Goal: Task Accomplishment & Management: Use online tool/utility

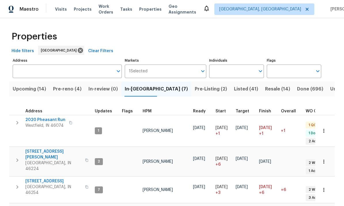
click at [64, 90] on span "Pre-reno (4)" at bounding box center [67, 89] width 29 height 8
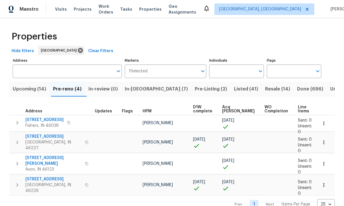
click at [26, 88] on span "Upcoming (14)" at bounding box center [29, 89] width 33 height 8
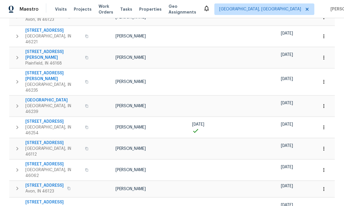
scroll to position [131, 0]
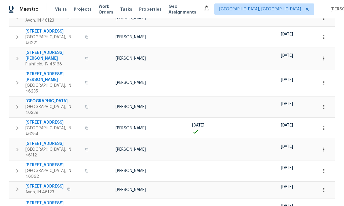
click at [326, 125] on icon "button" at bounding box center [324, 128] width 6 height 6
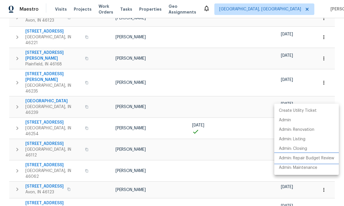
click at [321, 159] on p "Admin: Repair Budget Review" at bounding box center [306, 158] width 55 height 6
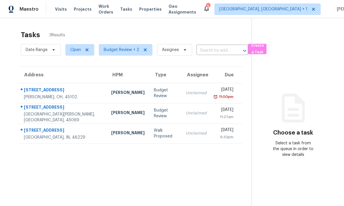
click at [77, 93] on td "3955 Applegate Ct Amelia, OH, 45102" at bounding box center [62, 93] width 88 height 20
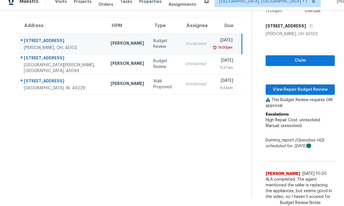
scroll to position [22, 0]
click at [299, 86] on span "View Repair Budget Review" at bounding box center [300, 89] width 60 height 7
